Goal: Communication & Community: Answer question/provide support

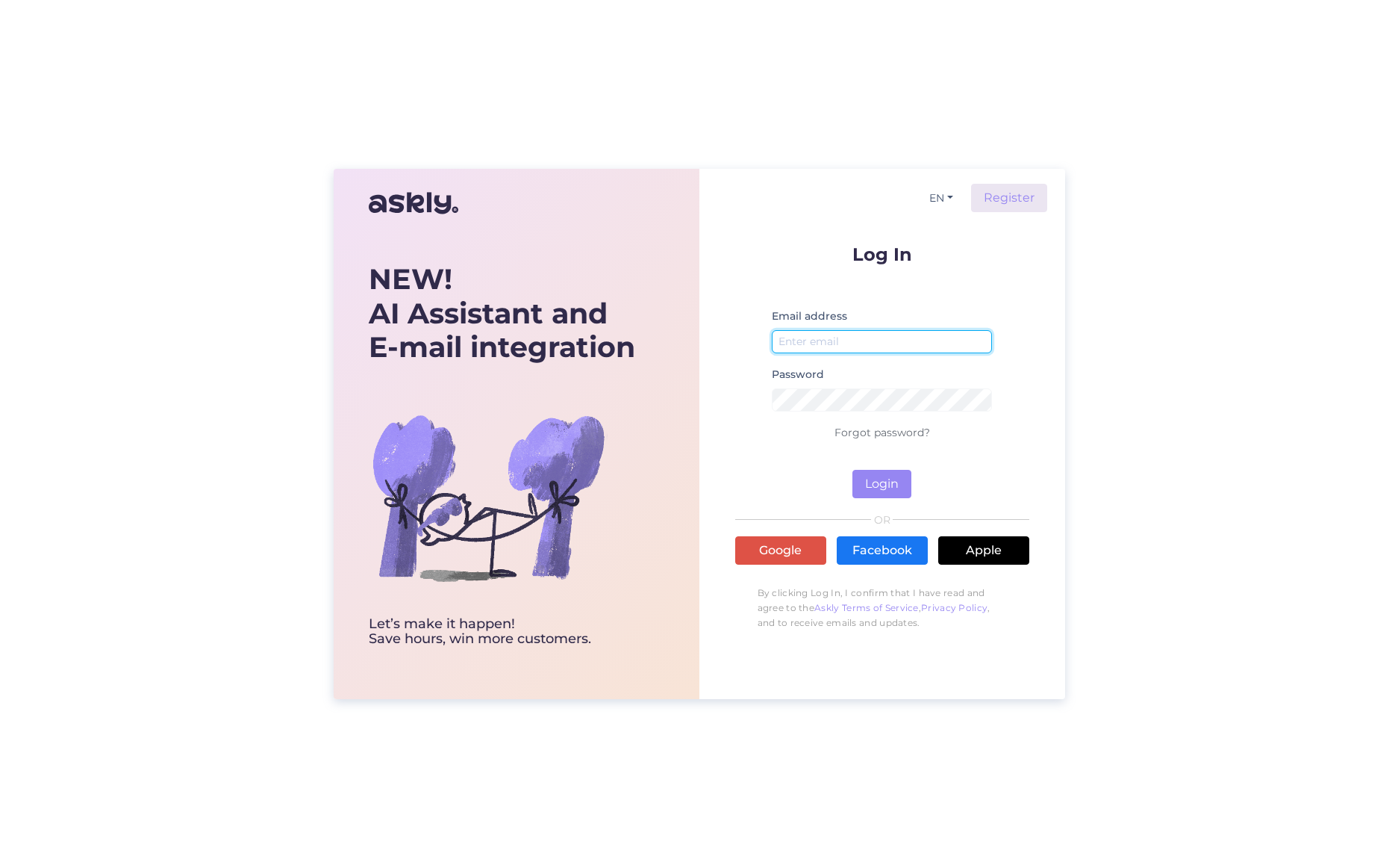
type input "[EMAIL_ADDRESS][DOMAIN_NAME]"
click at [884, 488] on button "Login" at bounding box center [882, 484] width 59 height 29
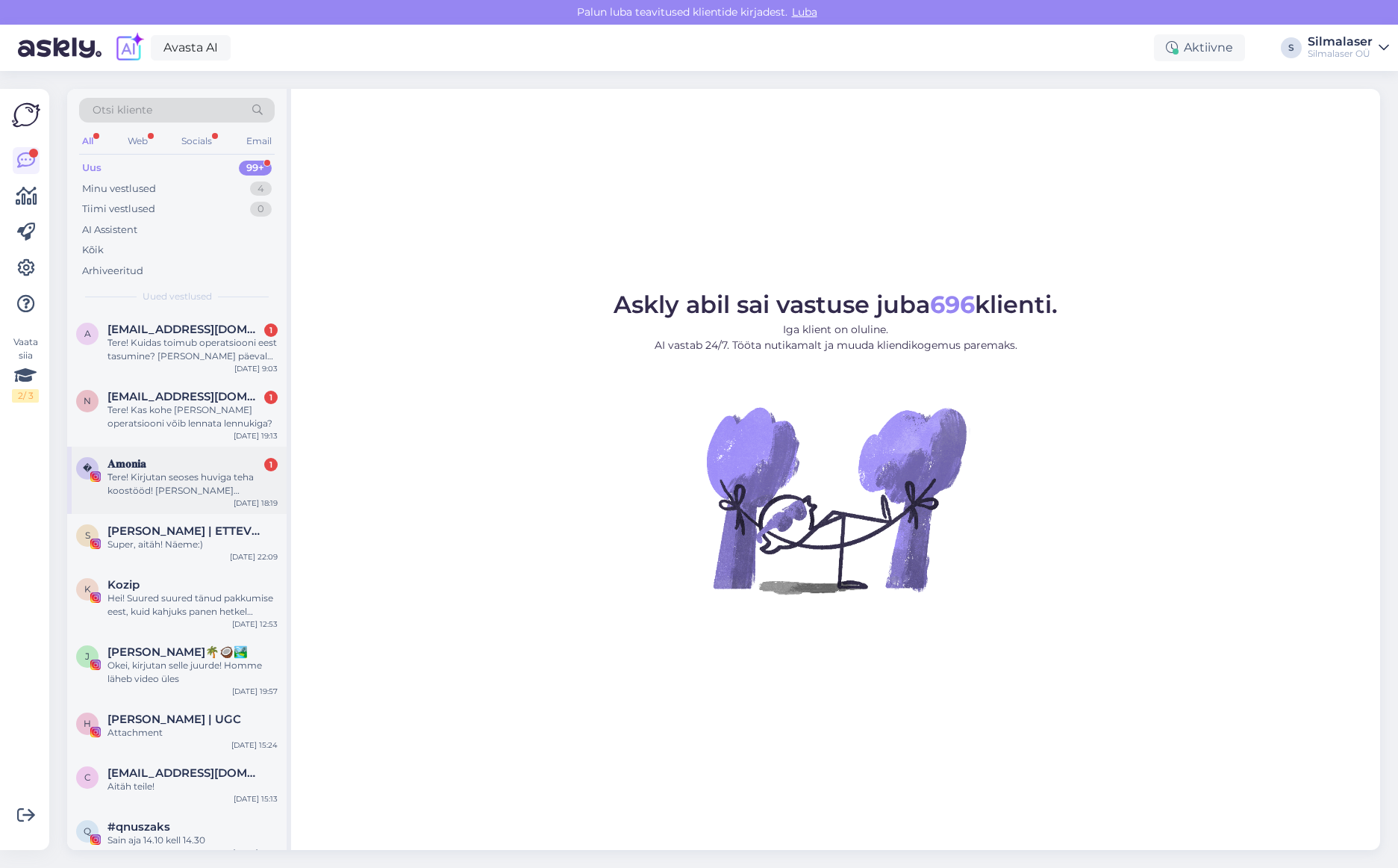
click at [179, 471] on div "Tere! Kirjutan seoses huviga teha koostööd! [PERSON_NAME] miinusprilli kandja j…" at bounding box center [193, 484] width 170 height 27
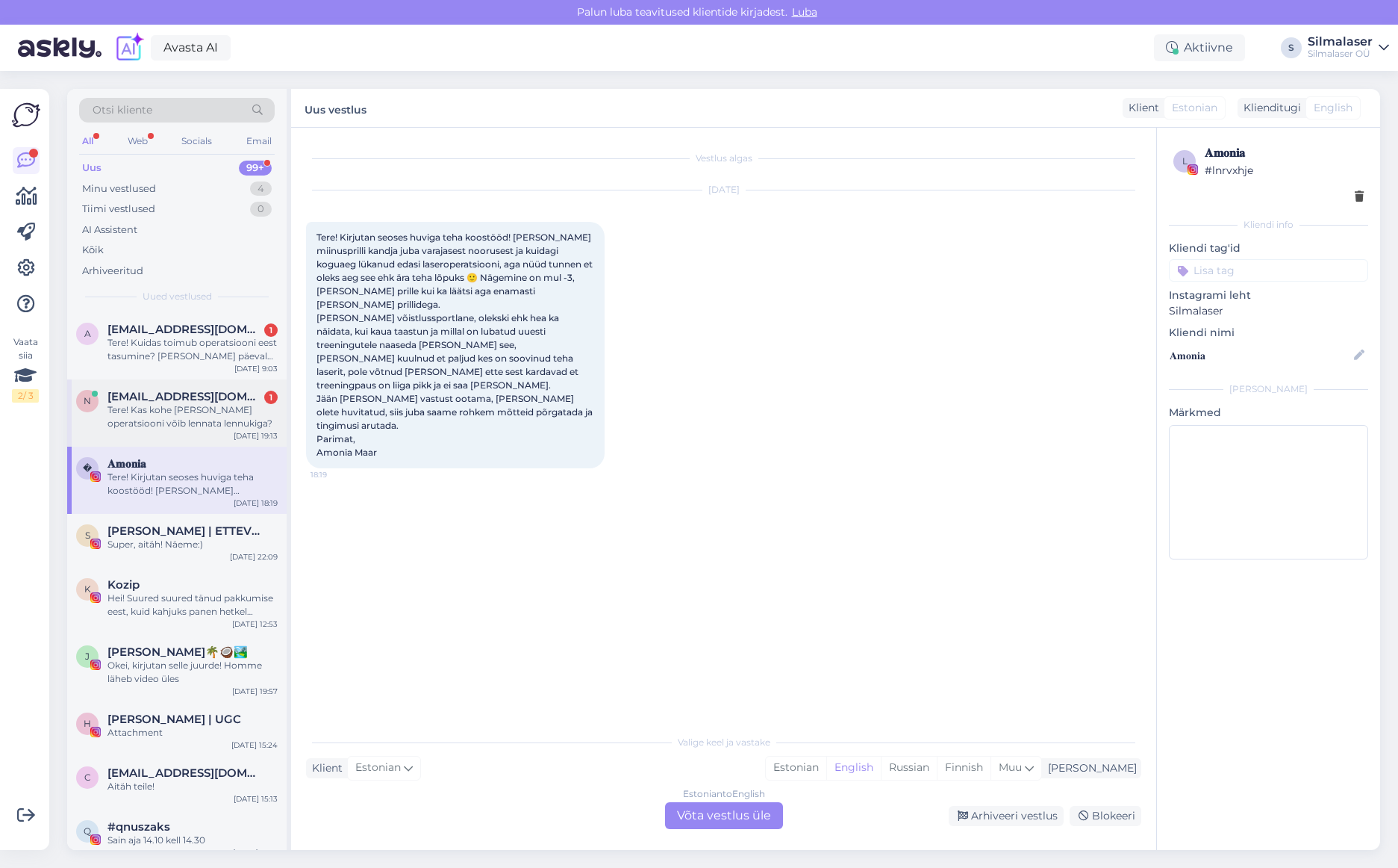
click at [169, 404] on div "Tere! Kas kohe [PERSON_NAME] operatsiooni võib lennata lennukiga?" at bounding box center [193, 416] width 170 height 27
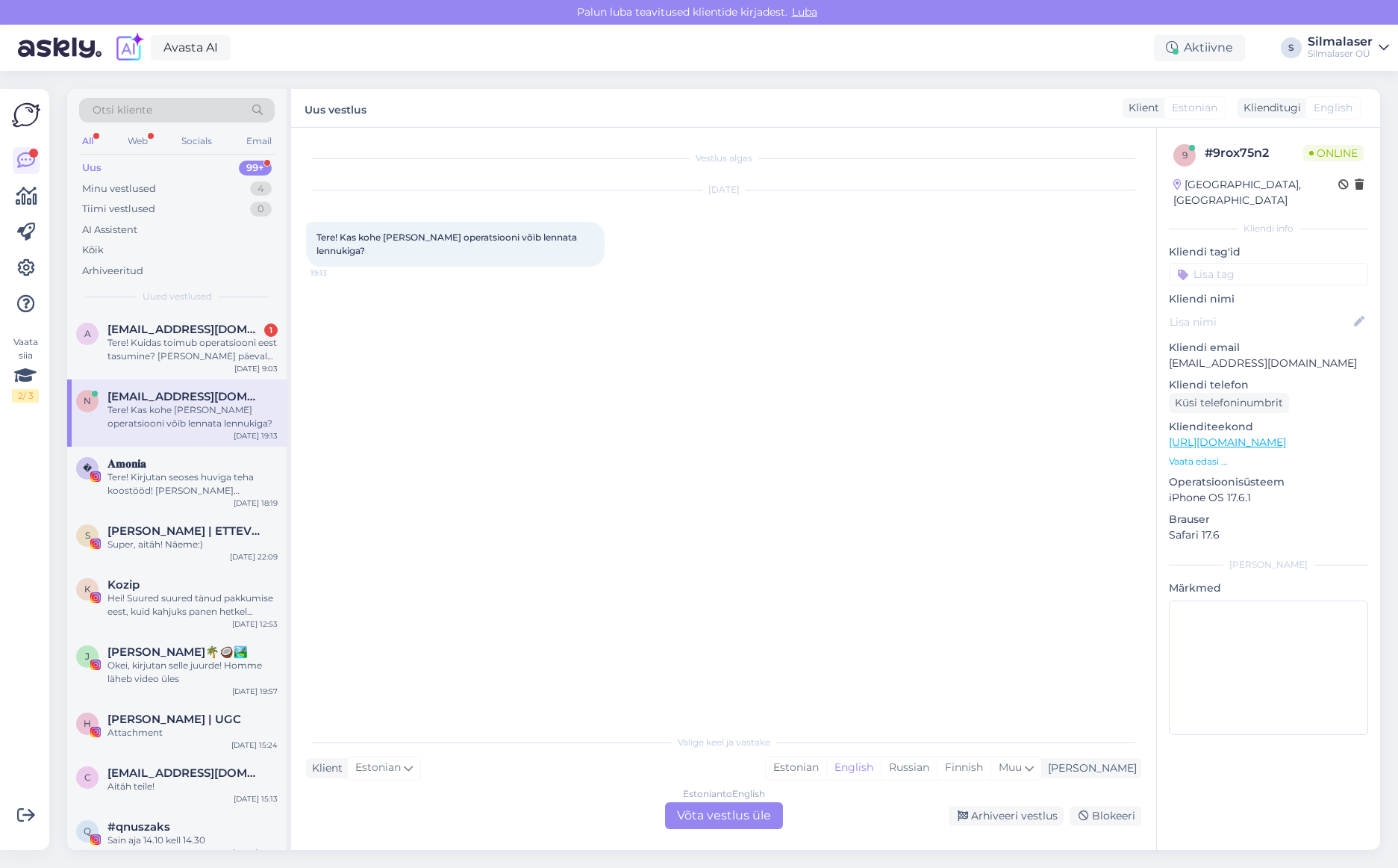
click at [728, 817] on div "Estonian to English Võta vestlus üle" at bounding box center [724, 816] width 118 height 27
click at [726, 815] on div "Estonian to English Võta vestlus üle" at bounding box center [724, 816] width 118 height 27
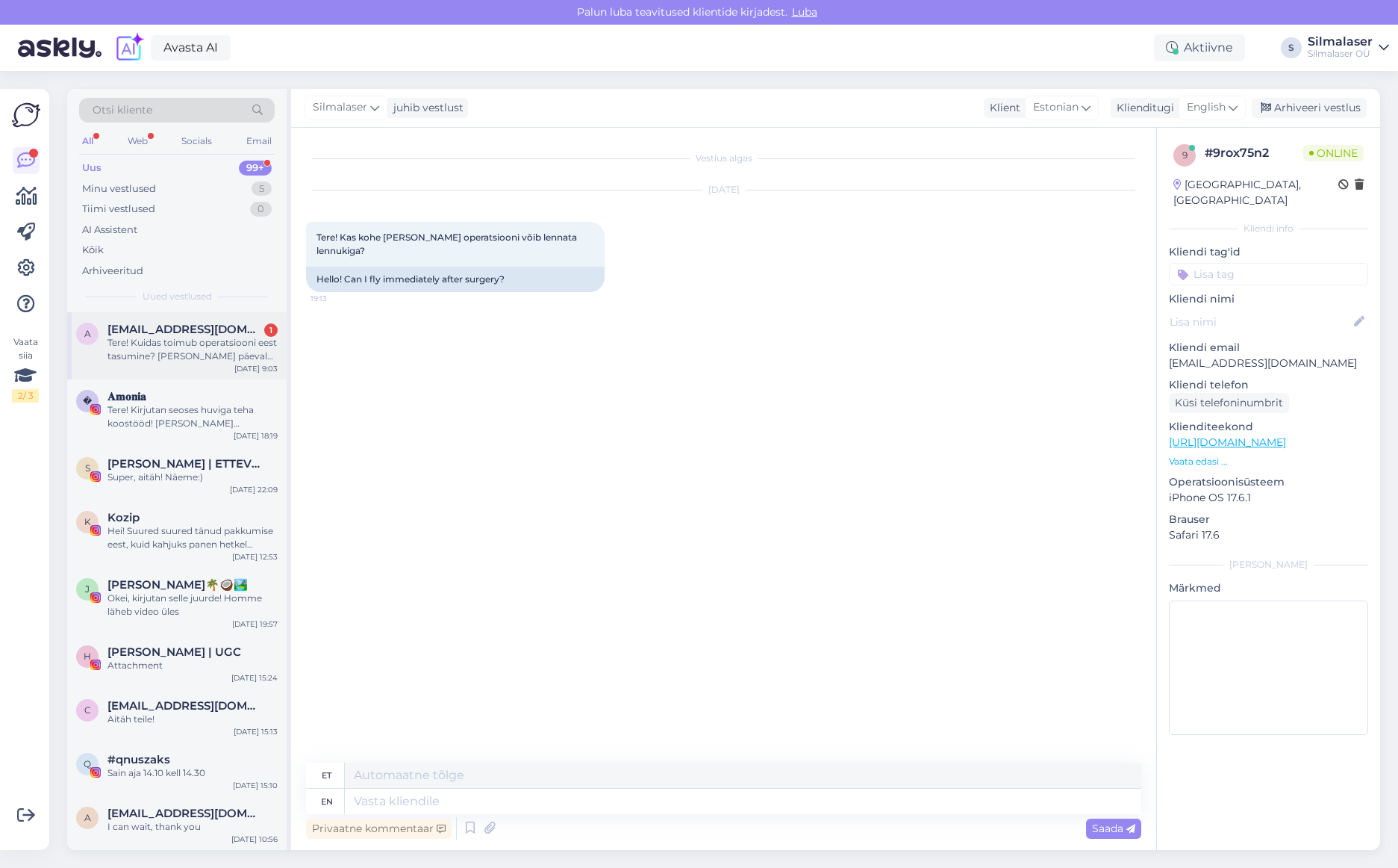
click at [160, 324] on span "[EMAIL_ADDRESS][DOMAIN_NAME]" at bounding box center [185, 330] width 155 height 13
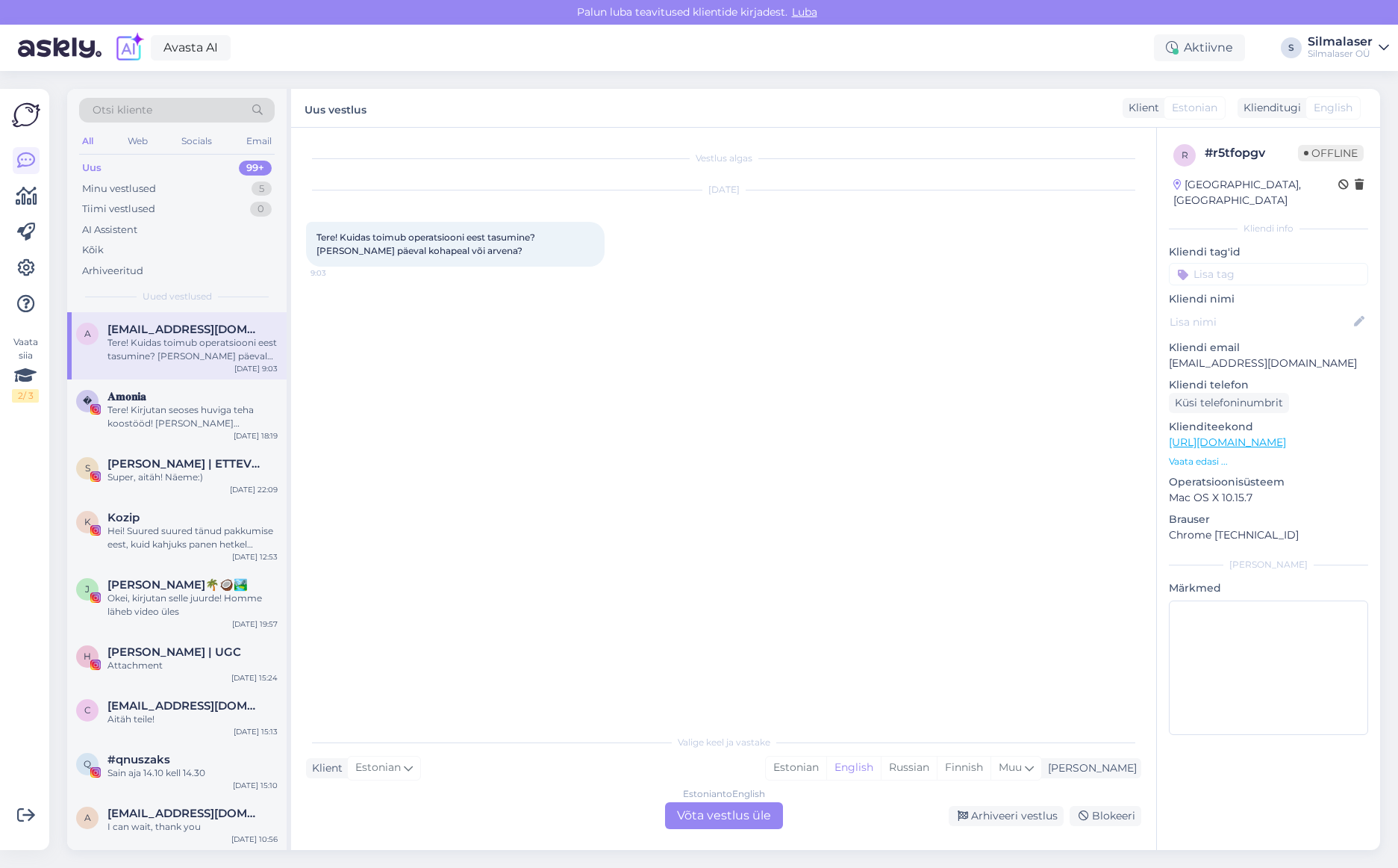
click at [717, 815] on div "Estonian to English Võta vestlus üle" at bounding box center [724, 816] width 118 height 27
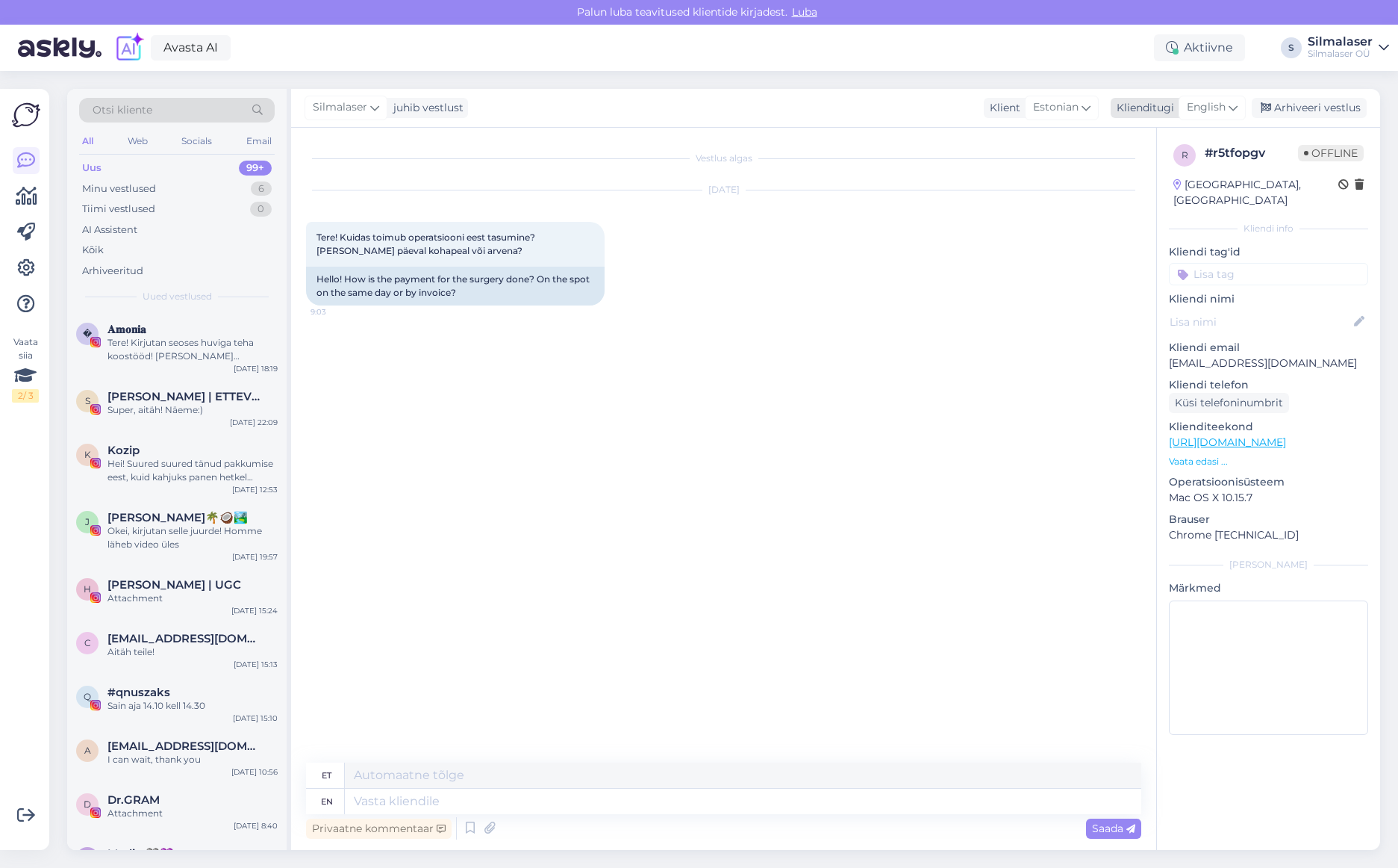
click at [1234, 110] on icon at bounding box center [1233, 107] width 9 height 16
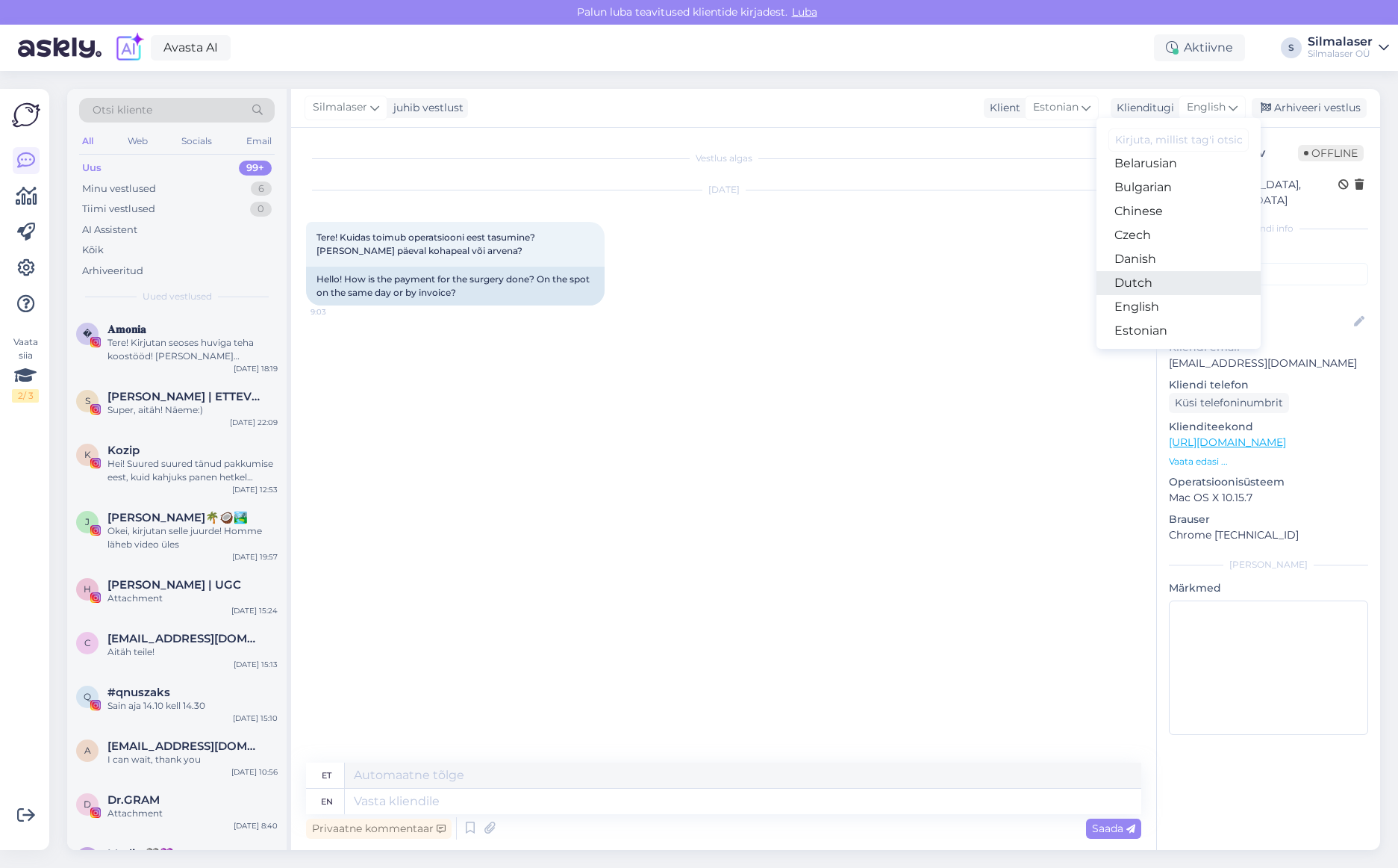
scroll to position [32, 0]
click at [1195, 324] on link "Estonian" at bounding box center [1179, 333] width 164 height 24
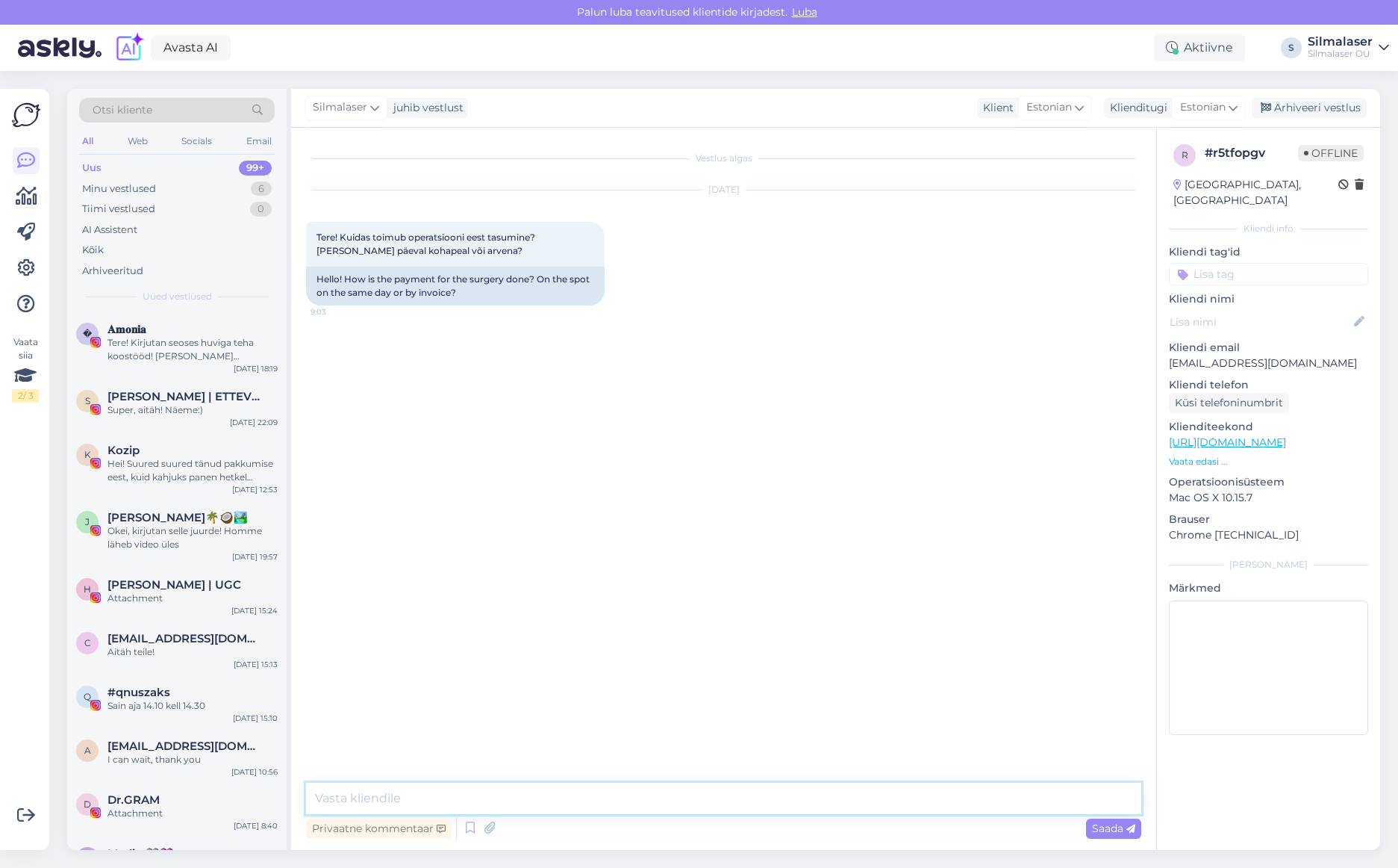
click at [336, 801] on textarea at bounding box center [723, 798] width 835 height 31
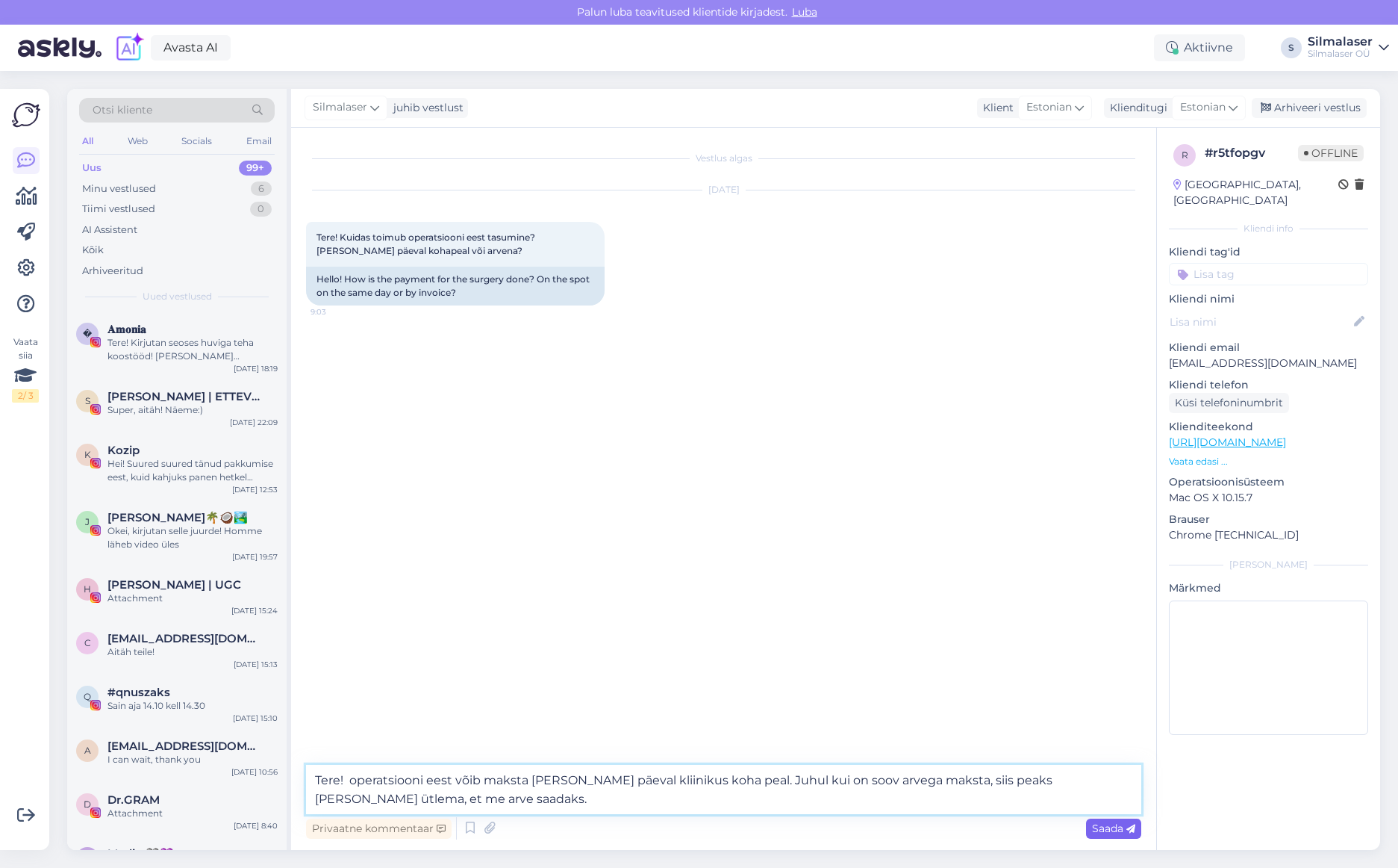
type textarea "Tere! operatsiooni eest võib maksta [PERSON_NAME] päeval kliinikus koha peal. J…"
click at [1112, 824] on span "Saada" at bounding box center [1113, 828] width 43 height 13
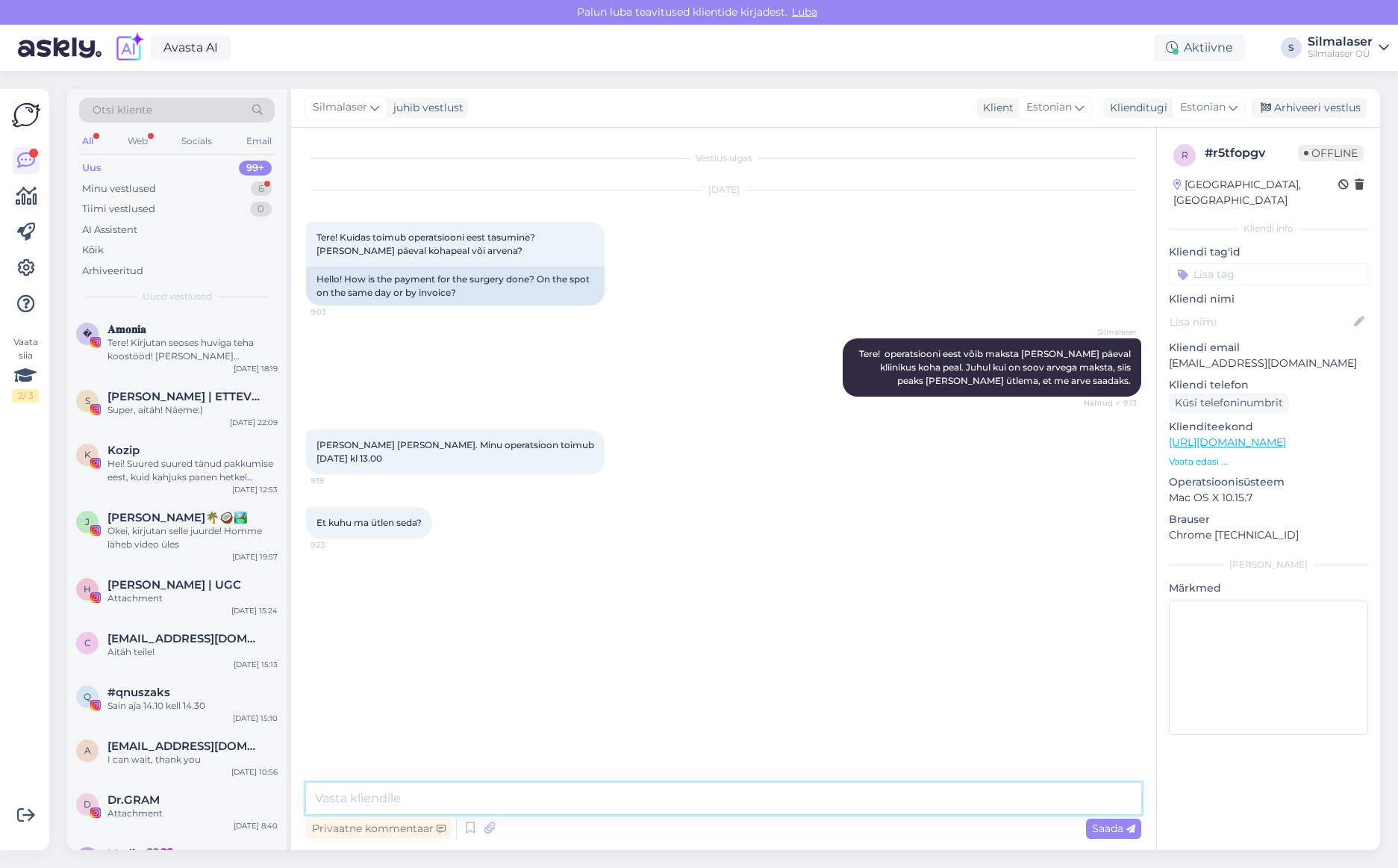
click at [410, 793] on textarea at bounding box center [723, 798] width 835 height 31
type textarea "Siia ja praegu sobib. Saadame arve!"
click at [1095, 826] on span "Saada" at bounding box center [1113, 828] width 43 height 13
